Goal: Transaction & Acquisition: Purchase product/service

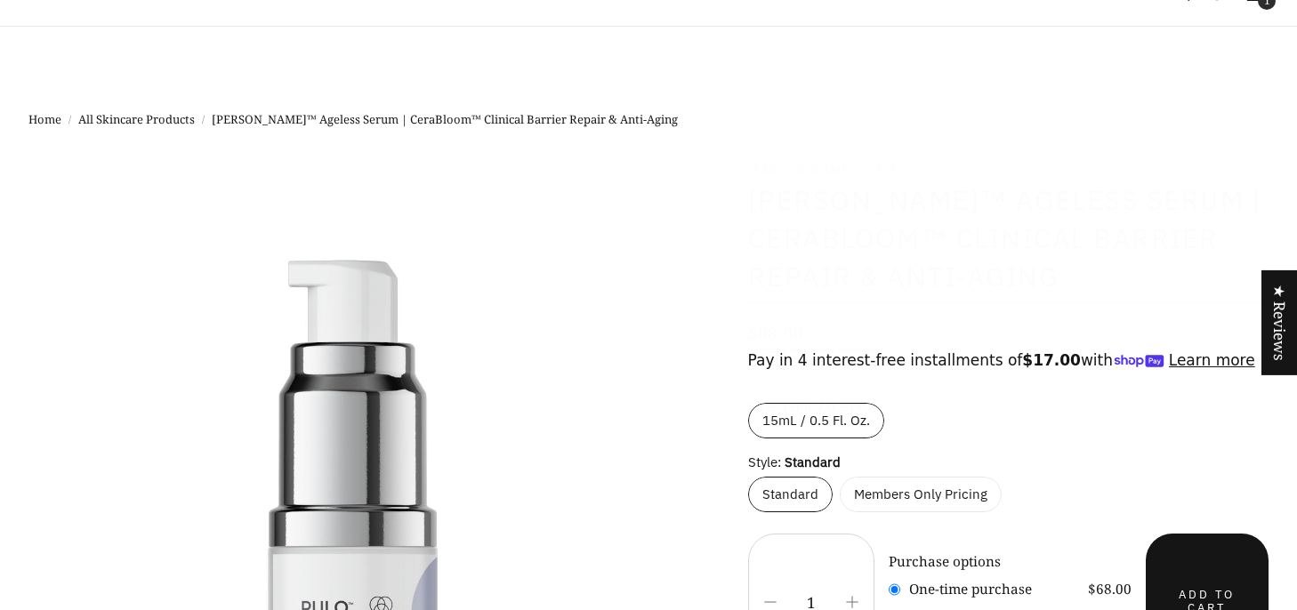
select select "most-helpful"
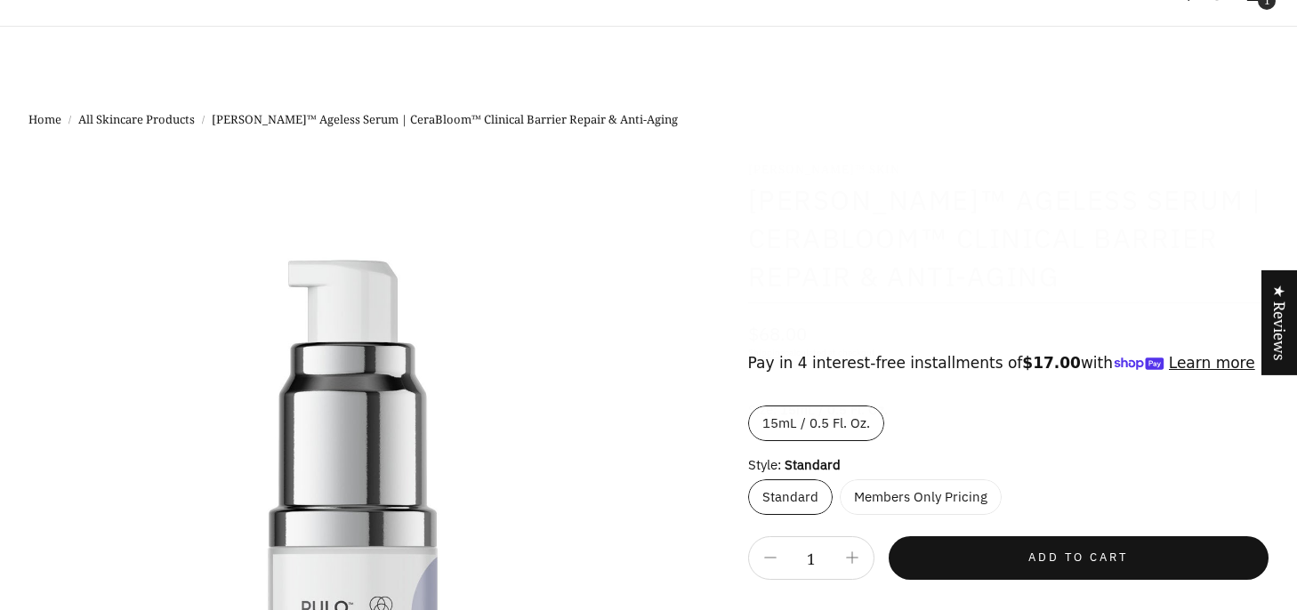
select select "most-helpful"
